Goal: Task Accomplishment & Management: Complete application form

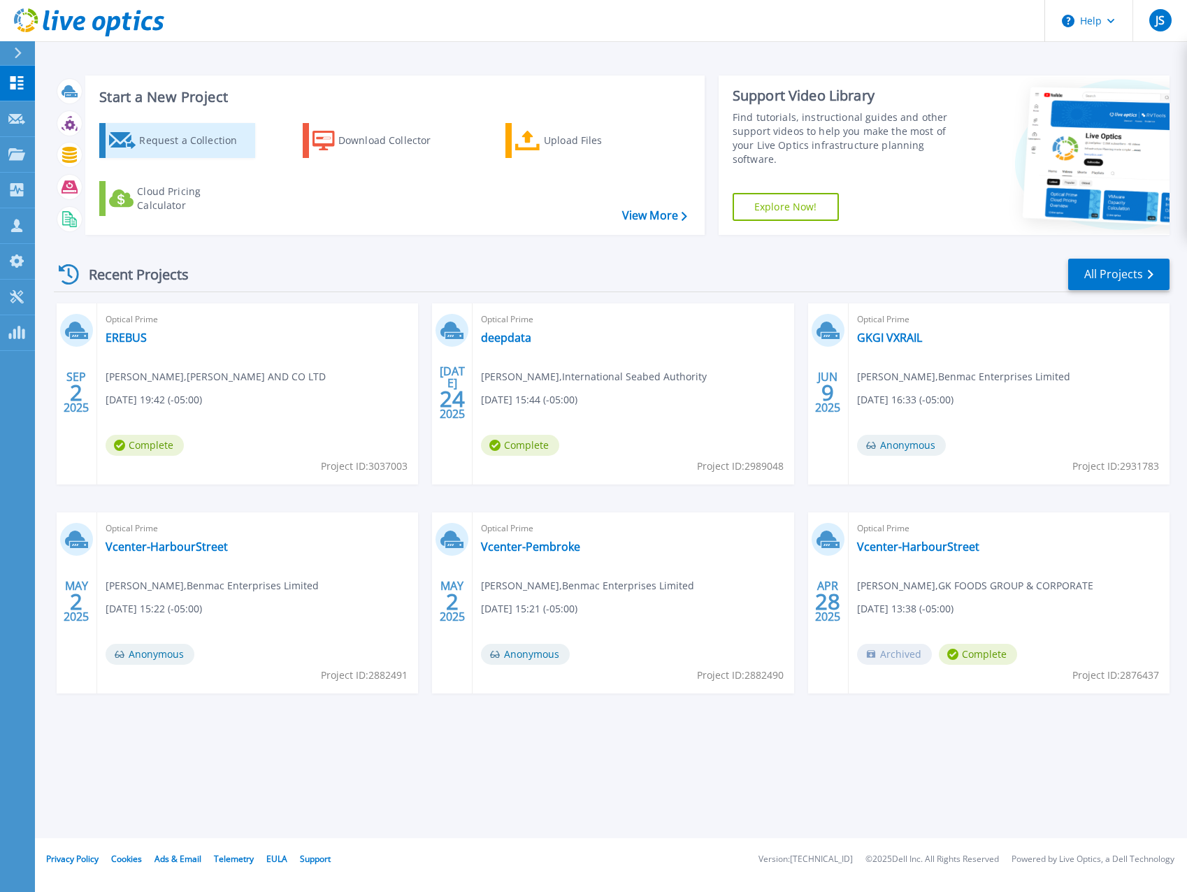
click at [161, 136] on div "Request a Collection" at bounding box center [195, 141] width 112 height 28
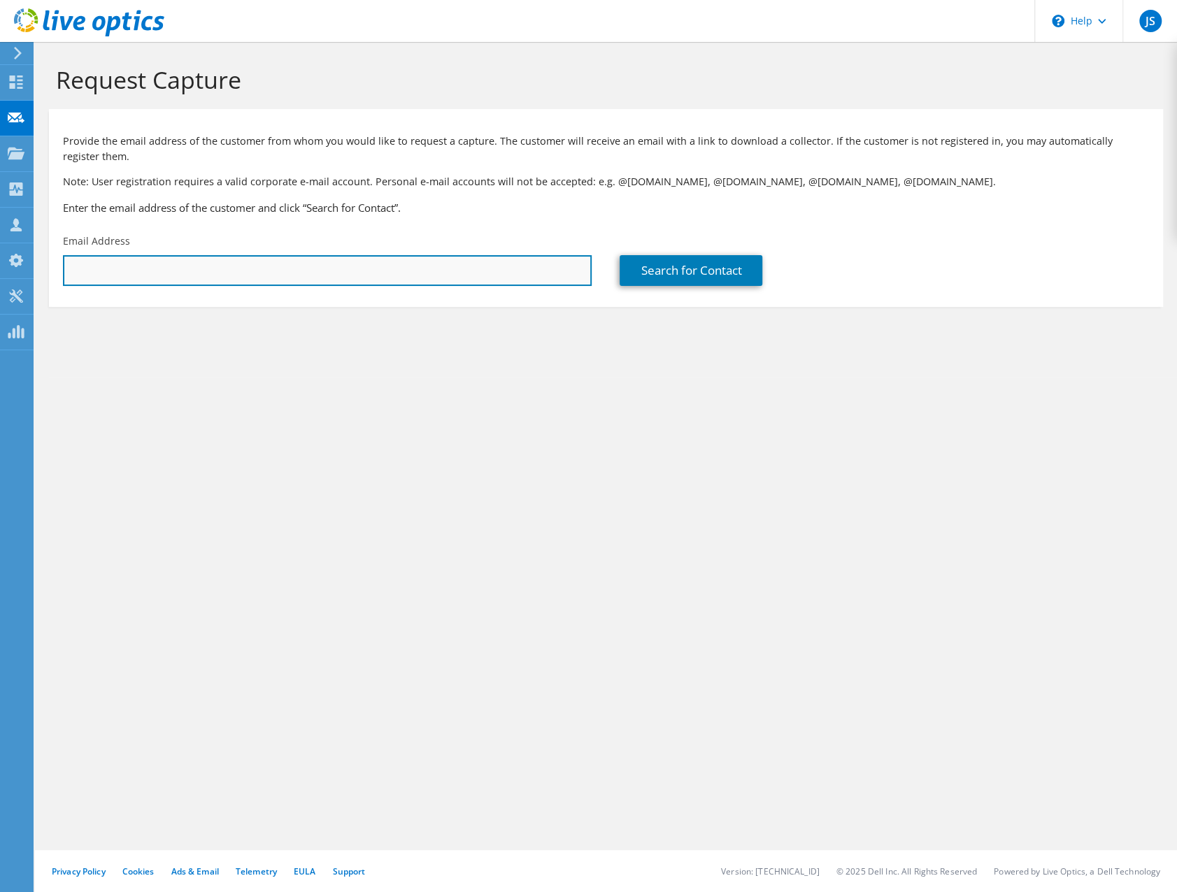
click at [517, 275] on input "text" at bounding box center [327, 270] width 529 height 31
click at [229, 277] on input "text" at bounding box center [327, 270] width 529 height 31
click at [277, 265] on input "[PERSON_NAME]" at bounding box center [327, 270] width 529 height 31
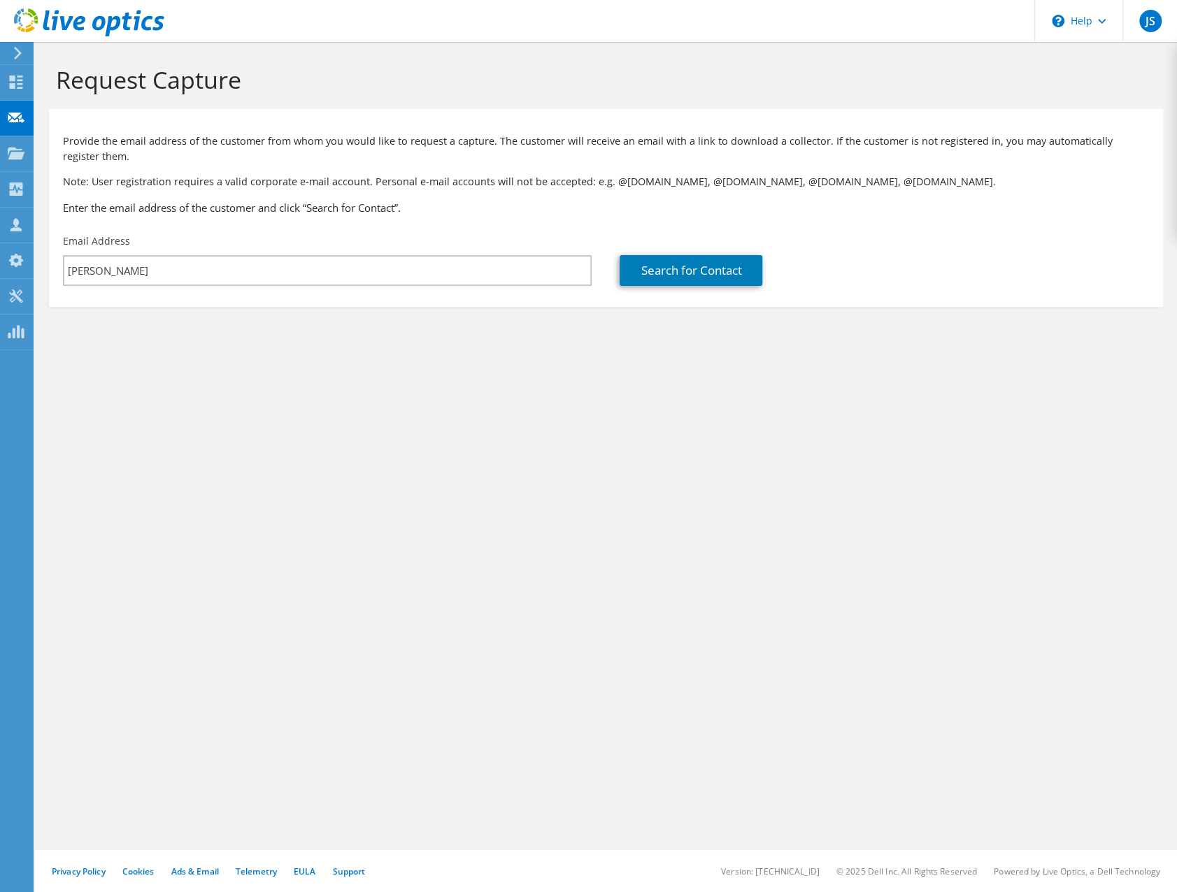
click at [438, 389] on div "Request Capture Provide the email address of the customer from whom you would l…" at bounding box center [606, 467] width 1142 height 850
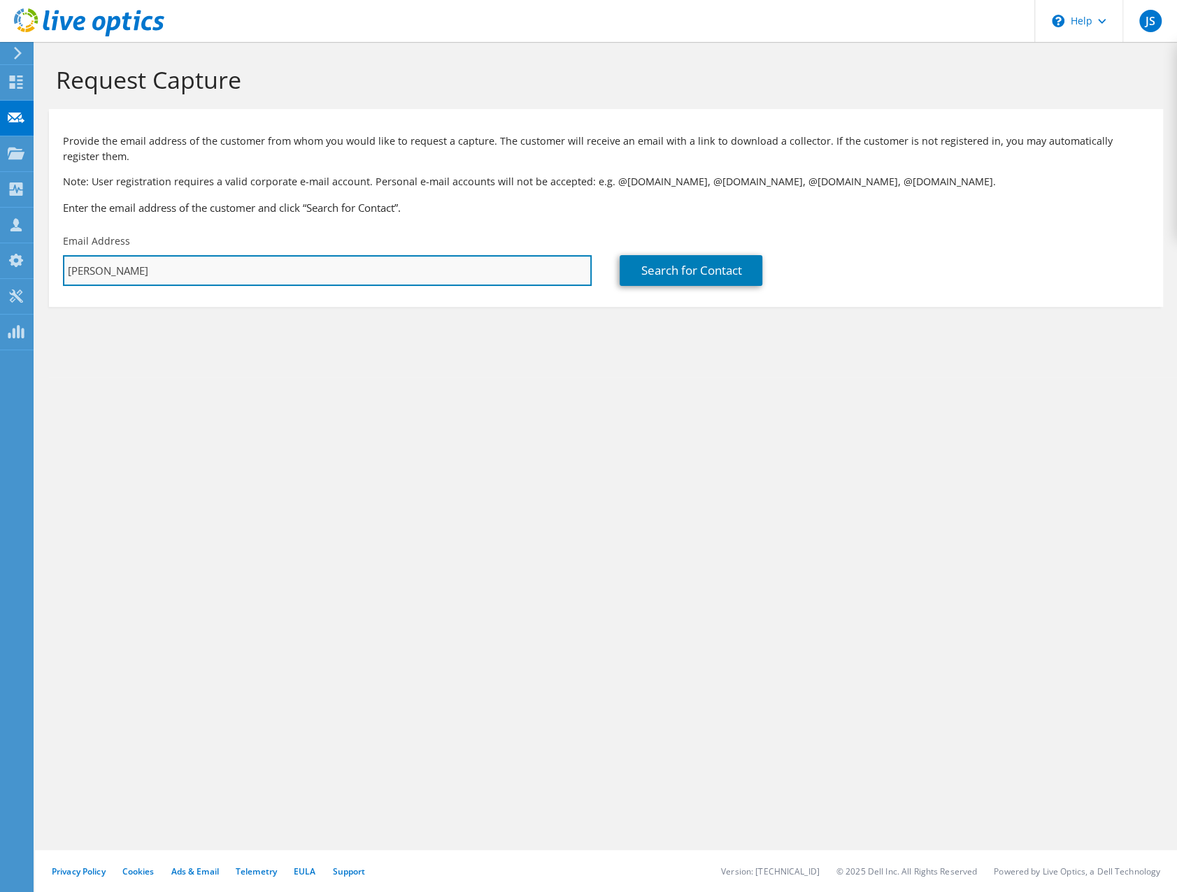
click at [358, 276] on input "[PERSON_NAME]" at bounding box center [327, 270] width 529 height 31
click at [128, 273] on input "[PERSON_NAME].[PERSON_NAME]" at bounding box center [327, 270] width 529 height 31
paste input "[EMAIL_ADDRESS][PERSON_NAME][PERSON_NAME][DOMAIN_NAME]"
type input "[PERSON_NAME][EMAIL_ADDRESS][PERSON_NAME][DOMAIN_NAME]"
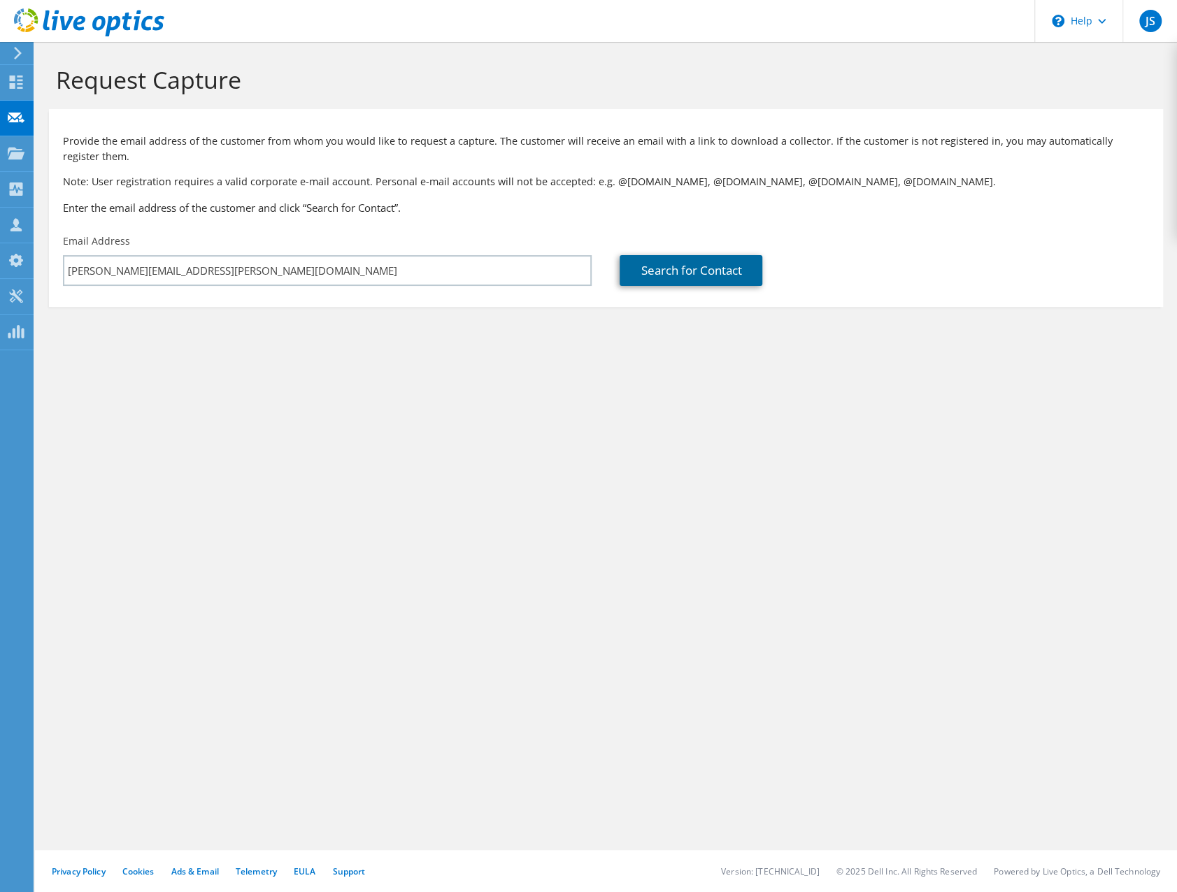
click at [758, 269] on link "Search for Contact" at bounding box center [690, 270] width 143 height 31
type input "MASSY TECHNOLOGY"
type input "[PERSON_NAME]"
type input "[GEOGRAPHIC_DATA]"
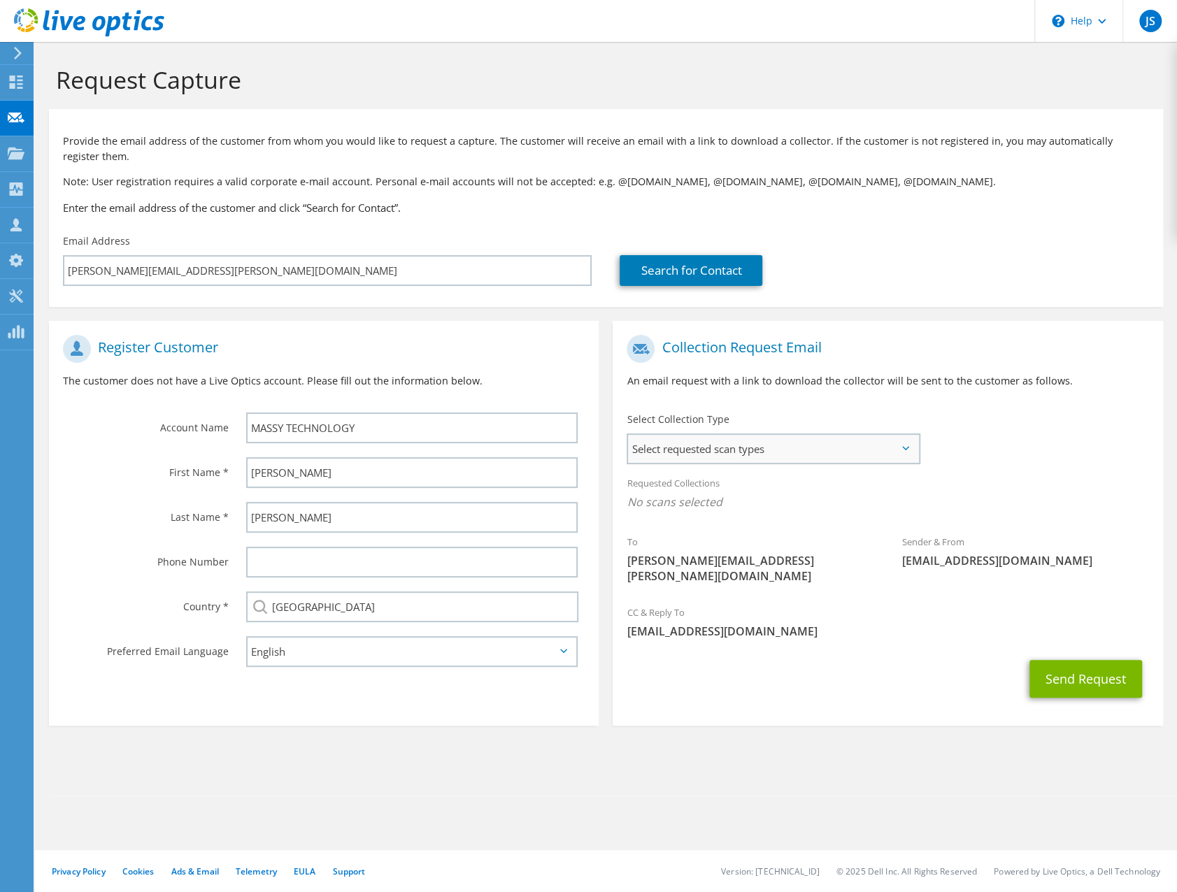
click at [817, 451] on span "Select requested scan types" at bounding box center [773, 449] width 290 height 28
